Goal: Information Seeking & Learning: Learn about a topic

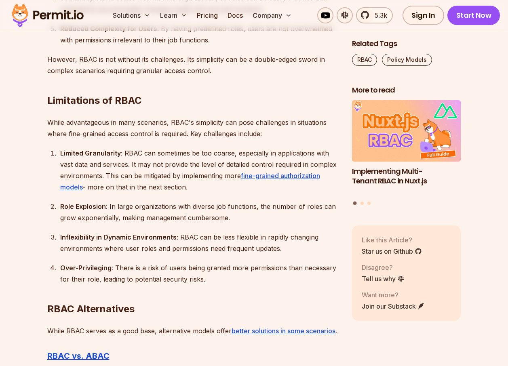
scroll to position [1899, 0]
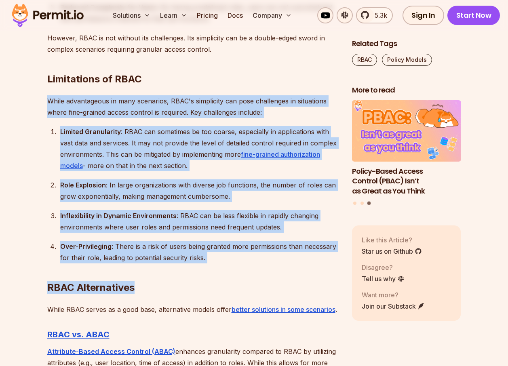
drag, startPoint x: 44, startPoint y: 94, endPoint x: 205, endPoint y: 259, distance: 230.8
click at [205, 259] on section "Table of Contents Introduction Role-Based Access Control (RBAC) is a cornerston…" at bounding box center [254, 58] width 508 height 2976
drag, startPoint x: 205, startPoint y: 259, endPoint x: 207, endPoint y: 265, distance: 5.9
click at [207, 265] on h2 "RBAC Alternatives" at bounding box center [193, 271] width 292 height 45
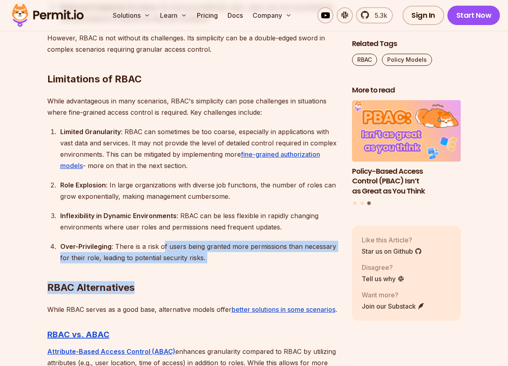
drag, startPoint x: 206, startPoint y: 261, endPoint x: 163, endPoint y: 243, distance: 46.5
click at [200, 260] on div "Over-Privileging : There is a risk of users being granted more permissions than…" at bounding box center [199, 252] width 279 height 23
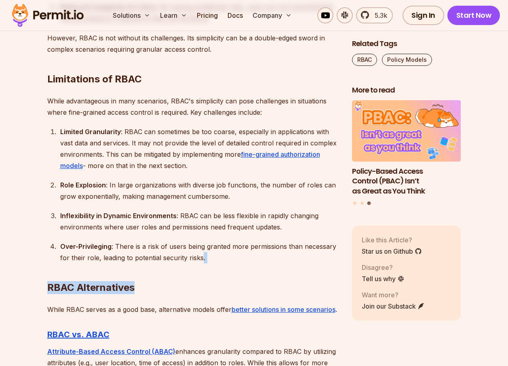
drag, startPoint x: 205, startPoint y: 260, endPoint x: 201, endPoint y: 254, distance: 6.6
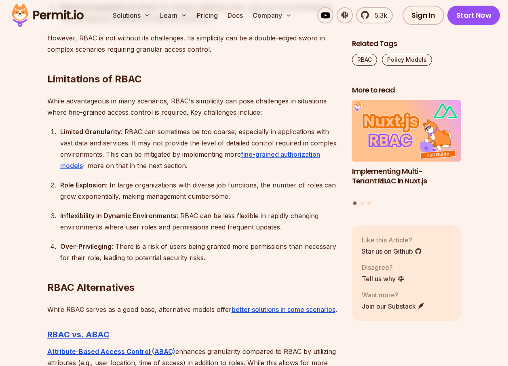
drag, startPoint x: 201, startPoint y: 254, endPoint x: 198, endPoint y: 261, distance: 7.6
click at [198, 261] on div "Over-Privileging : There is a risk of users being granted more permissions than…" at bounding box center [199, 252] width 279 height 23
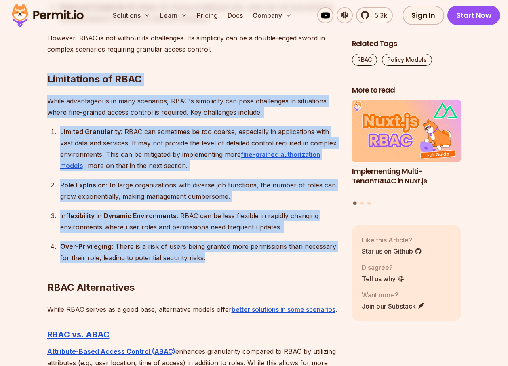
drag, startPoint x: 203, startPoint y: 259, endPoint x: 48, endPoint y: 82, distance: 234.7
drag, startPoint x: 48, startPoint y: 82, endPoint x: 34, endPoint y: 103, distance: 25.3
click at [34, 103] on section "Table of Contents Introduction Role-Based Access Control (RBAC) is a cornerston…" at bounding box center [254, 58] width 508 height 2976
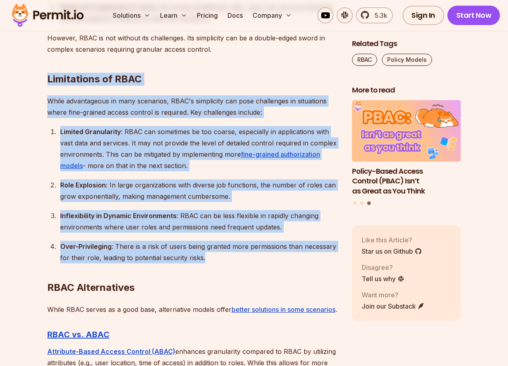
drag, startPoint x: 48, startPoint y: 76, endPoint x: 204, endPoint y: 257, distance: 238.9
drag, startPoint x: 204, startPoint y: 257, endPoint x: 211, endPoint y: 260, distance: 8.0
click at [211, 260] on h2 "RBAC Alternatives" at bounding box center [193, 271] width 292 height 45
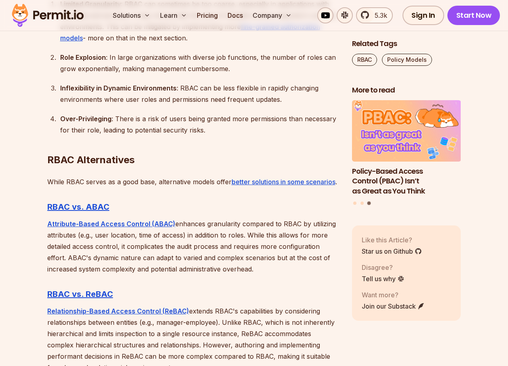
scroll to position [2060, 0]
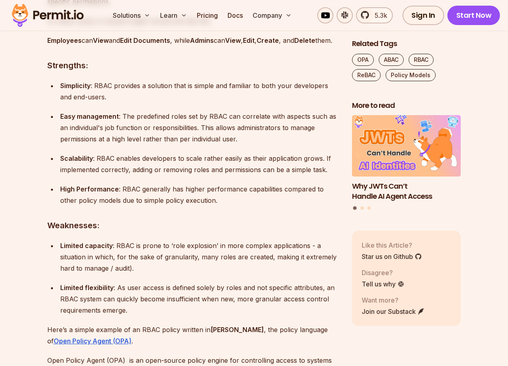
scroll to position [1050, 0]
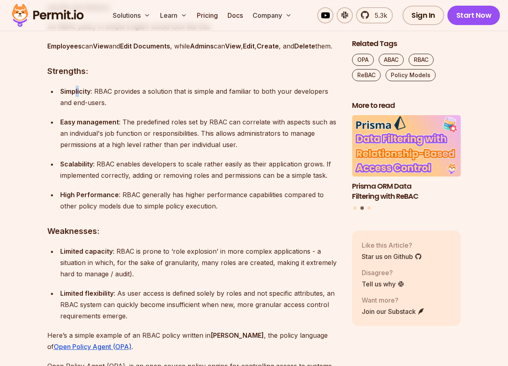
drag, startPoint x: 76, startPoint y: 98, endPoint x: 78, endPoint y: 102, distance: 4.5
click at [78, 102] on p "Simplicity : RBAC provides a solution that is simple and familiar to both your …" at bounding box center [199, 97] width 279 height 23
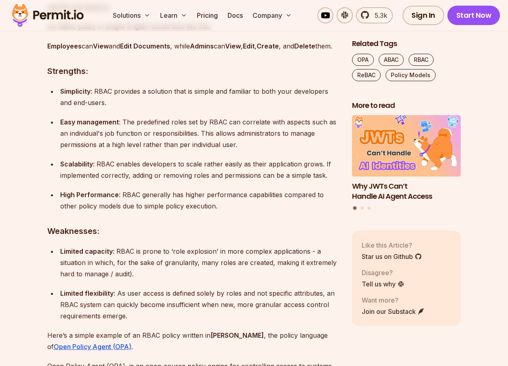
click at [75, 108] on p "Simplicity : RBAC provides a solution that is simple and familiar to both your …" at bounding box center [199, 97] width 279 height 23
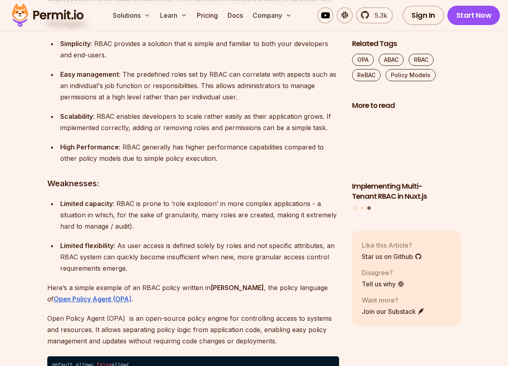
scroll to position [1091, 0]
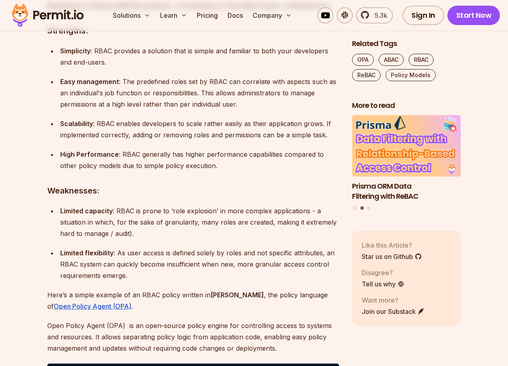
drag, startPoint x: 209, startPoint y: 179, endPoint x: 23, endPoint y: 37, distance: 233.8
drag, startPoint x: 23, startPoint y: 38, endPoint x: 15, endPoint y: 94, distance: 56.3
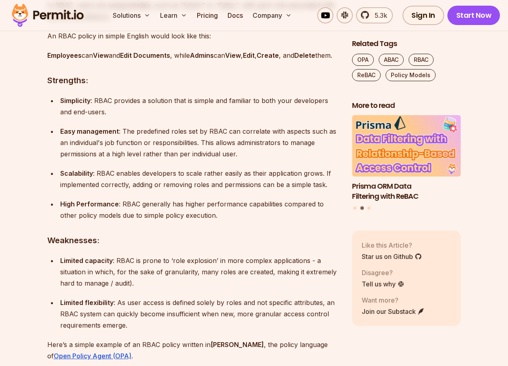
scroll to position [1010, 0]
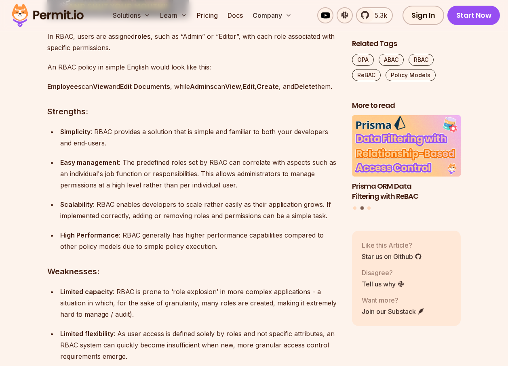
click at [125, 118] on h3 "Strengths:" at bounding box center [193, 111] width 292 height 13
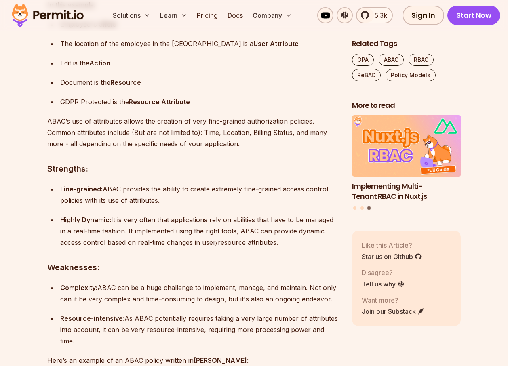
scroll to position [2181, 0]
